Goal: Find contact information: Find contact information

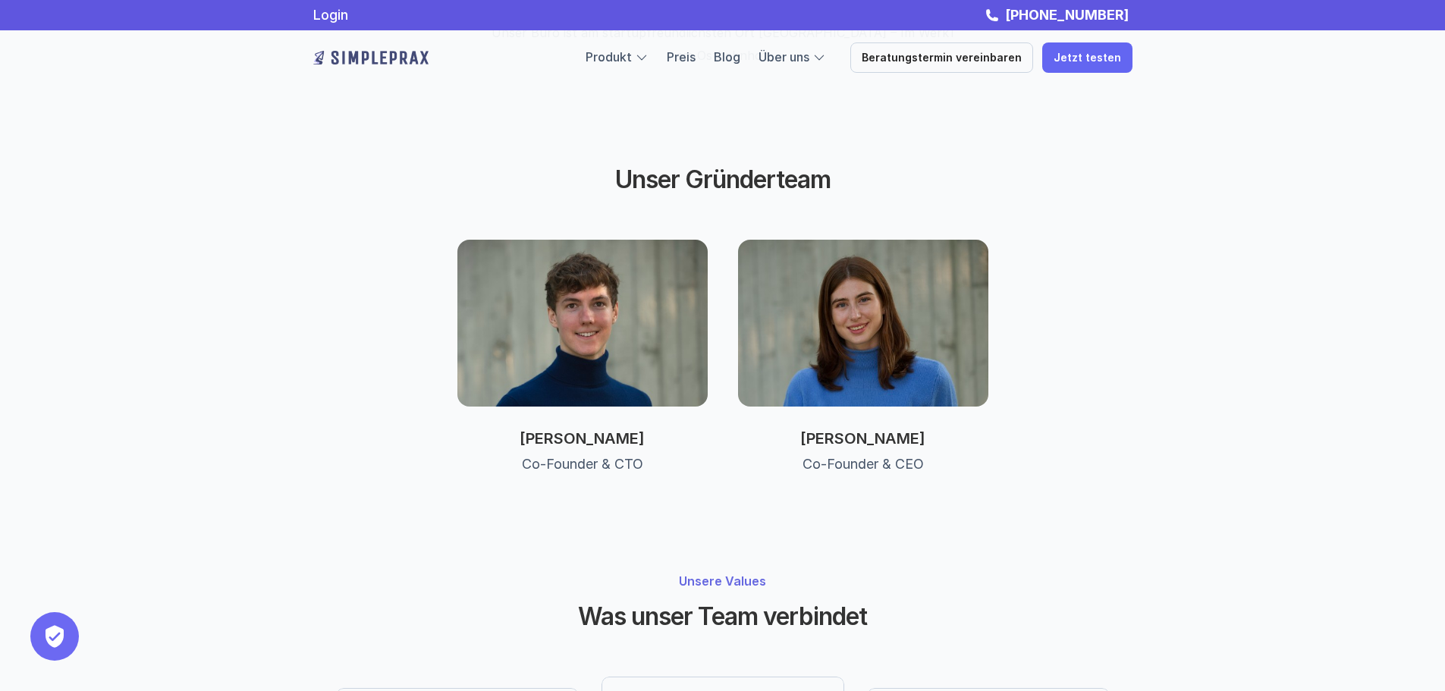
scroll to position [676, 0]
click at [875, 268] on img at bounding box center [863, 324] width 250 height 167
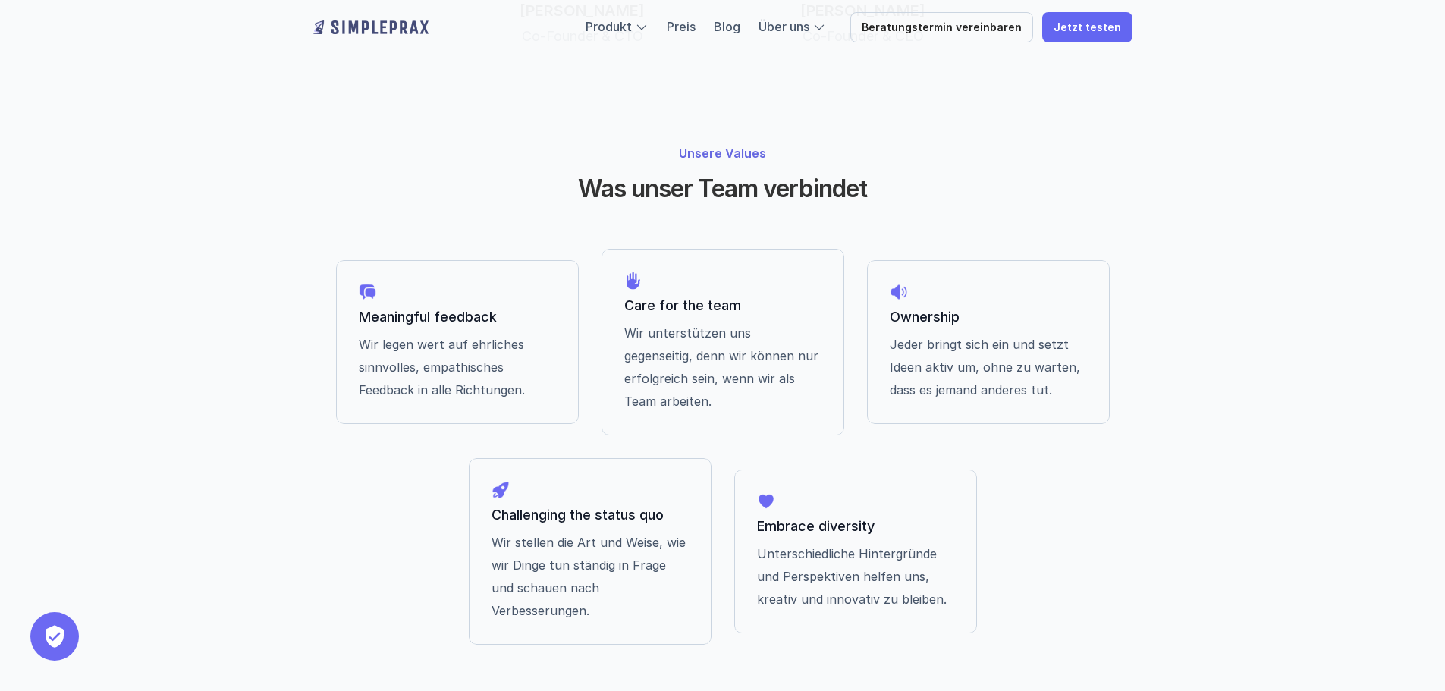
scroll to position [1224, 0]
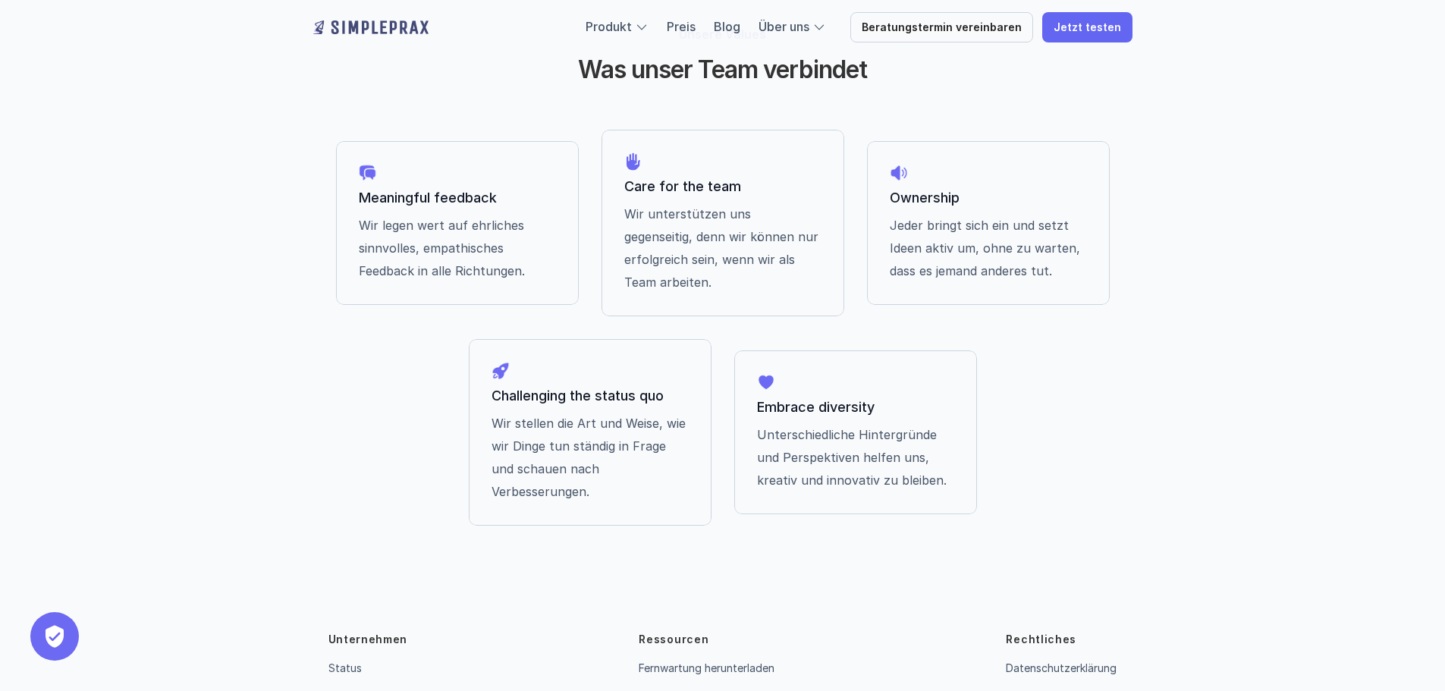
click at [354, 690] on link "Kontakt" at bounding box center [348, 698] width 39 height 13
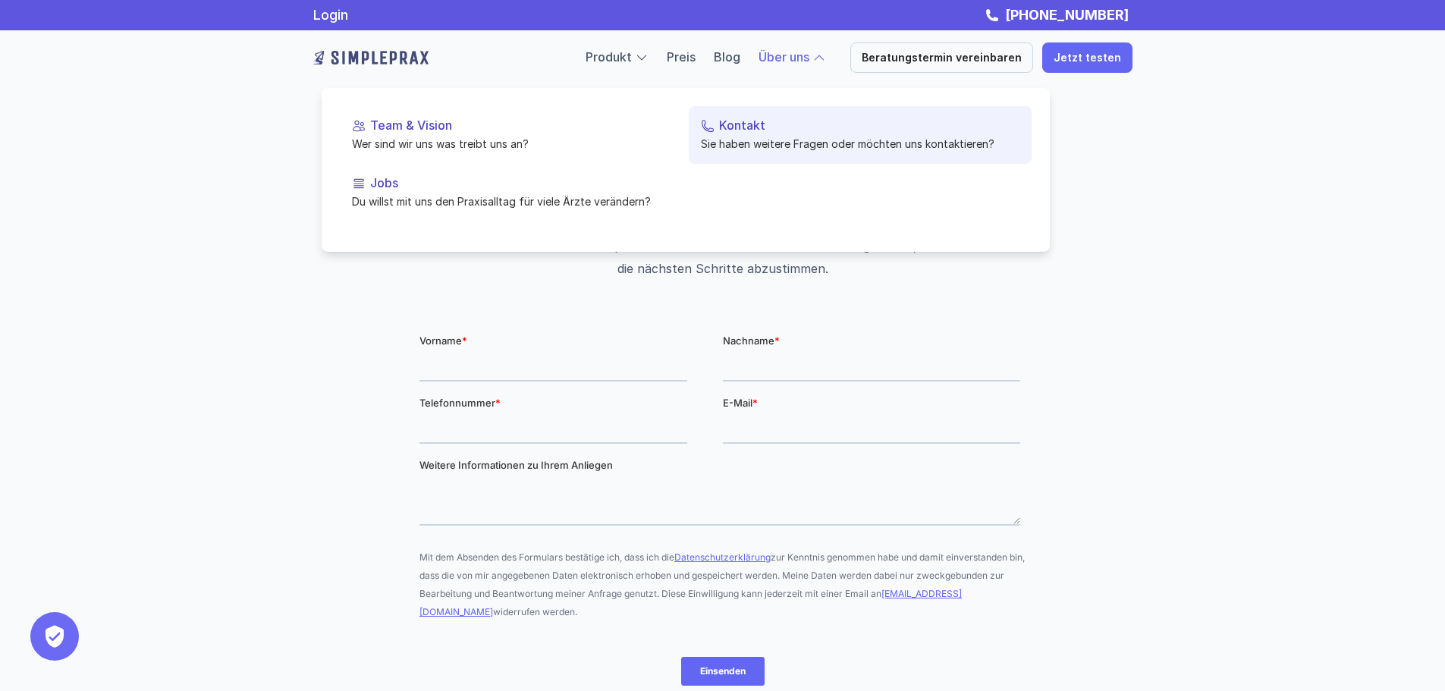
click at [744, 125] on p "Kontakt" at bounding box center [869, 125] width 300 height 14
click at [747, 134] on link "Kontakt Sie haben weitere Fragen oder möchten uns kontaktieren?" at bounding box center [860, 135] width 343 height 58
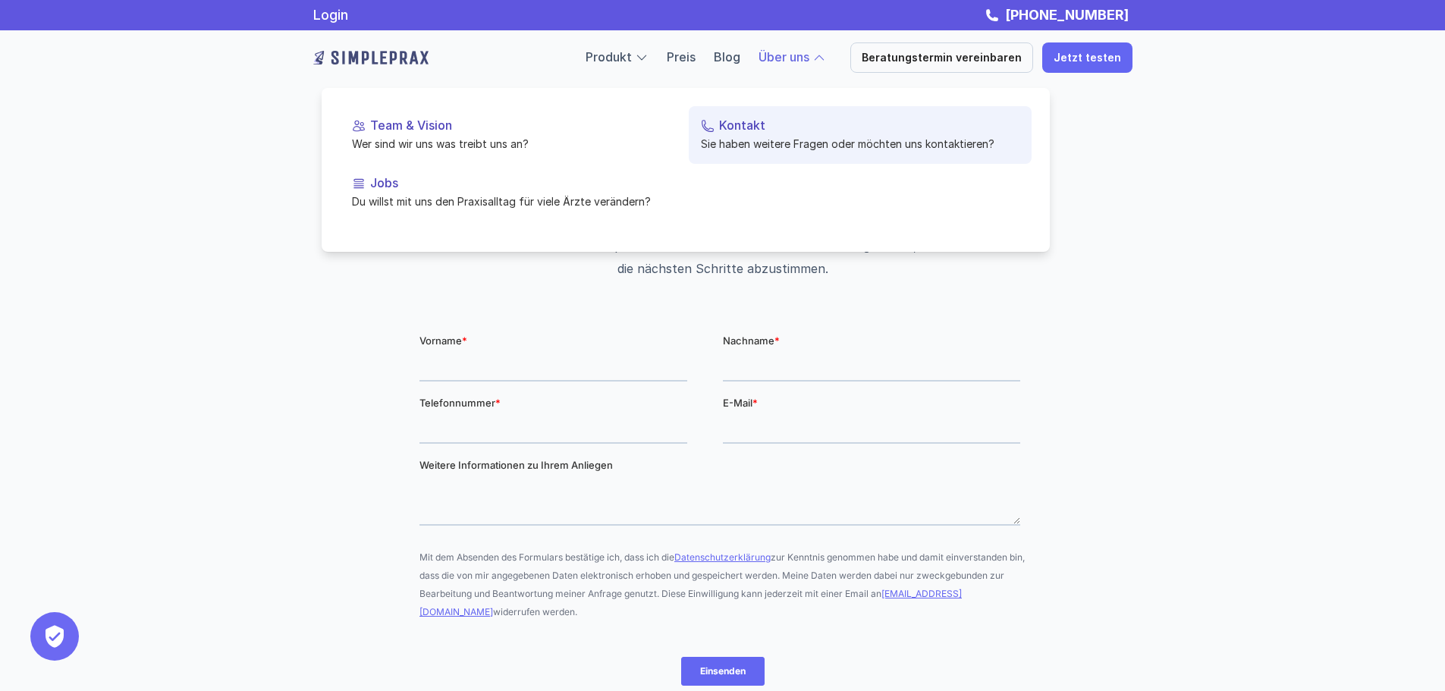
click at [719, 112] on link "Kontakt Sie haben weitere Fragen oder möchten uns kontaktieren?" at bounding box center [860, 135] width 343 height 58
